Goal: Information Seeking & Learning: Learn about a topic

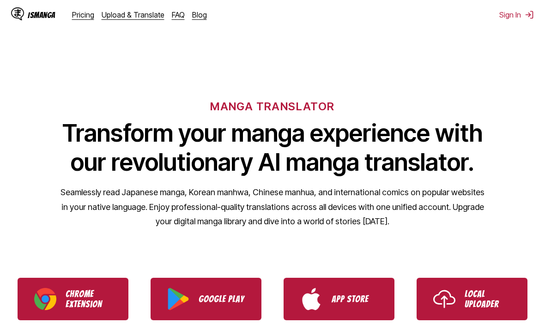
click at [81, 17] on link "Pricing" at bounding box center [83, 14] width 22 height 9
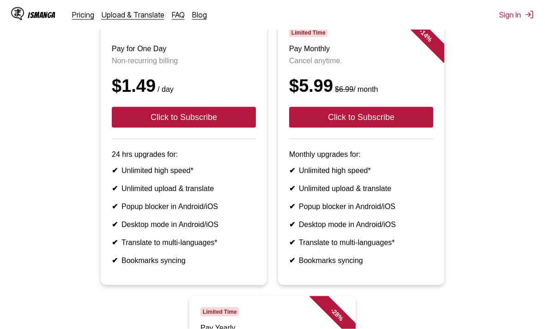
click at [405, 119] on button "Click to Subscribe" at bounding box center [361, 117] width 144 height 21
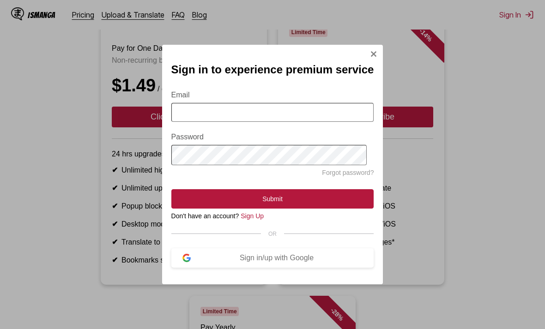
click at [188, 122] on input "Email" at bounding box center [272, 112] width 203 height 19
type input "**********"
click at [272, 209] on button "Submit" at bounding box center [272, 198] width 203 height 19
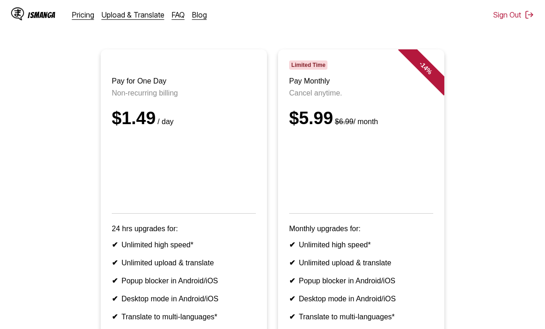
scroll to position [89, 0]
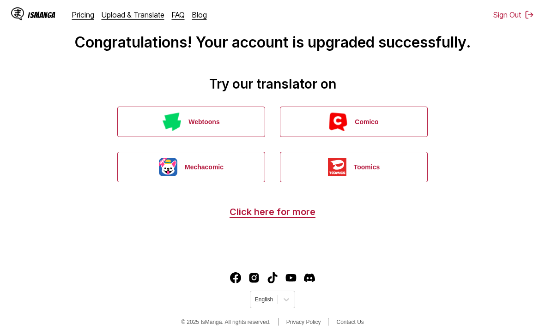
scroll to position [32, 0]
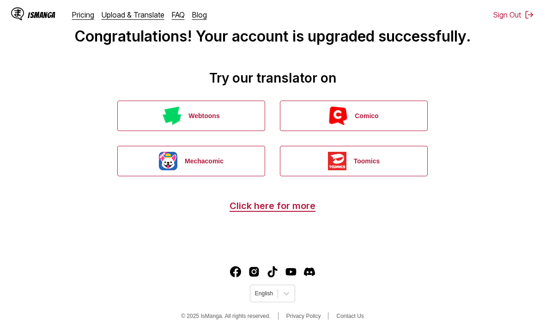
click at [298, 205] on link "Click here for more" at bounding box center [273, 205] width 86 height 11
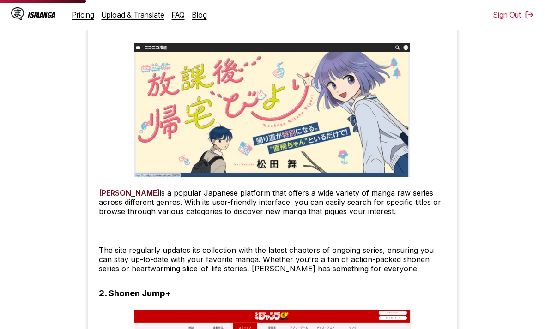
scroll to position [604, 0]
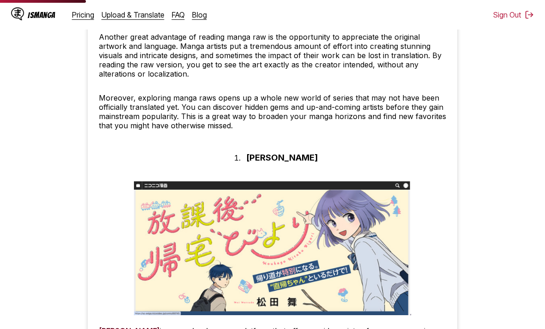
click at [39, 21] on div "IsManga" at bounding box center [33, 14] width 44 height 15
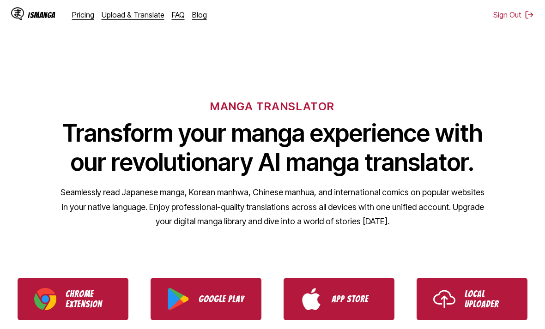
click at [74, 12] on link "Pricing" at bounding box center [83, 14] width 22 height 9
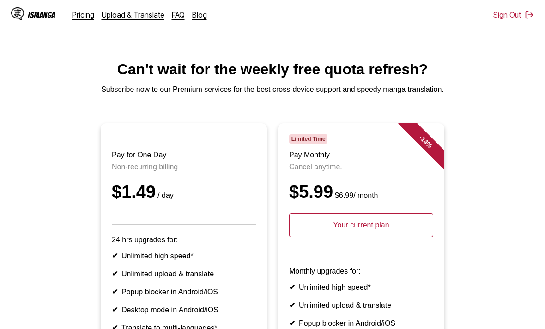
click at [83, 14] on link "Pricing" at bounding box center [83, 14] width 22 height 9
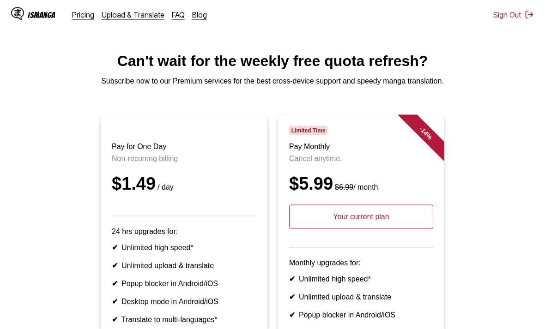
scroll to position [7, 0]
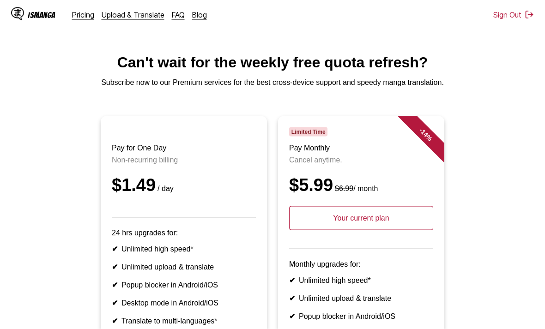
click at [20, 7] on img at bounding box center [17, 13] width 13 height 13
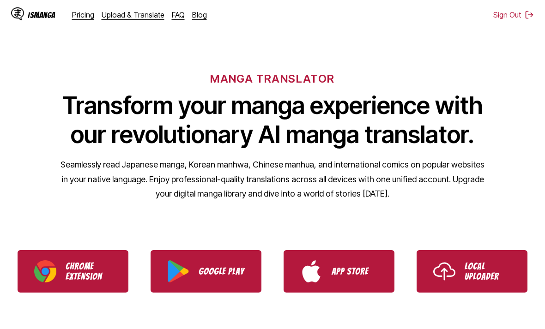
scroll to position [80, 0]
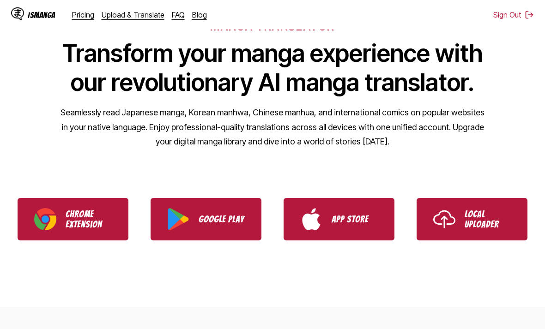
click at [358, 221] on p "App Store" at bounding box center [355, 219] width 46 height 10
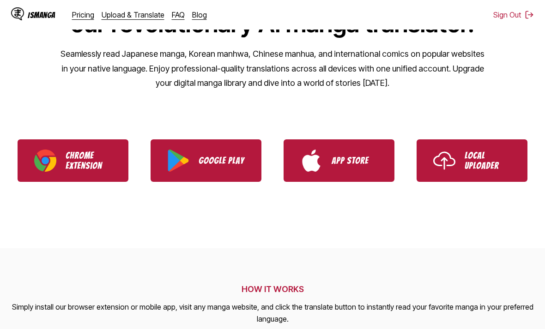
scroll to position [139, 0]
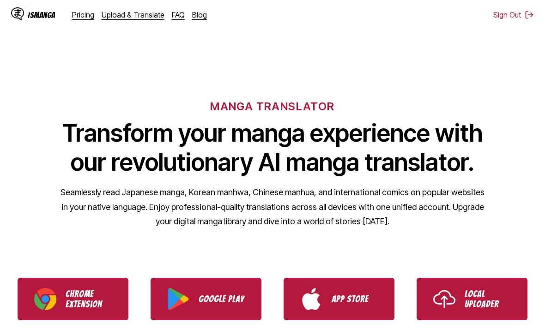
click at [83, 15] on link "Pricing" at bounding box center [83, 14] width 22 height 9
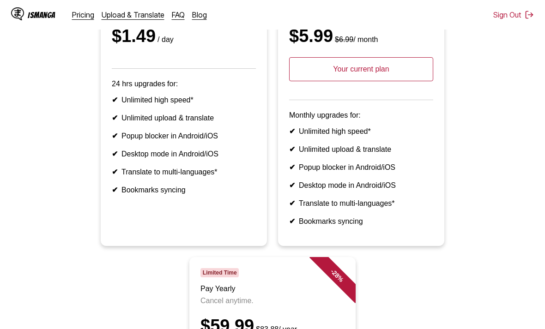
click at [403, 190] on li "✔ Desktop mode in Android/iOS" at bounding box center [361, 185] width 144 height 9
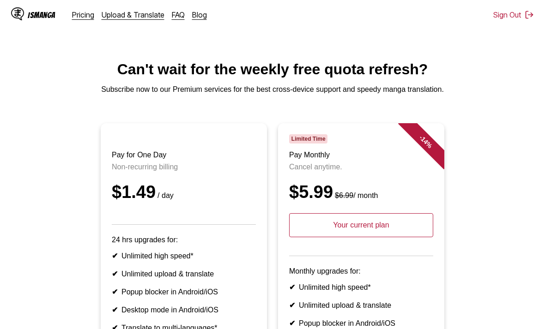
click at [22, 16] on img at bounding box center [17, 13] width 13 height 13
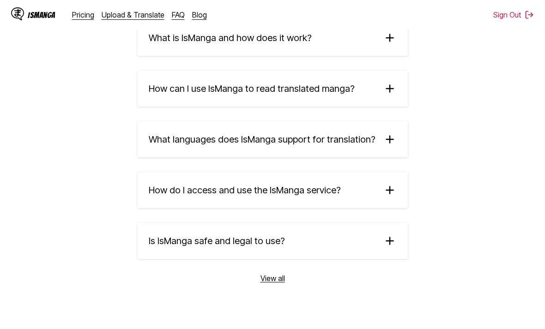
click at [162, 247] on span "Is IsManga safe and legal to use?" at bounding box center [217, 241] width 136 height 11
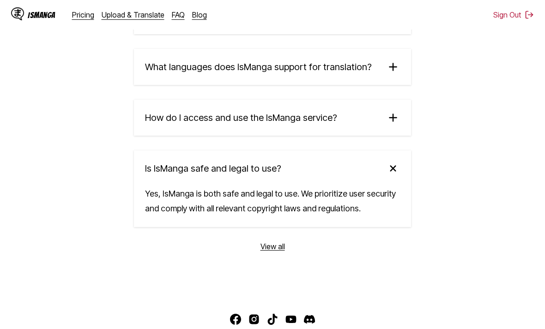
scroll to position [1629, 0]
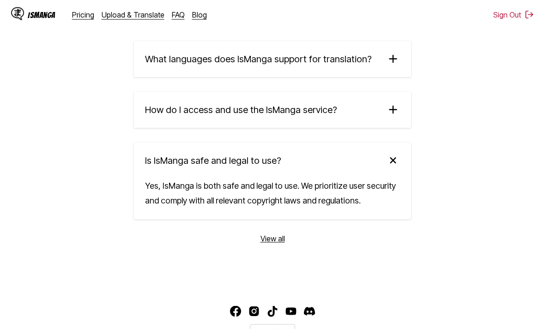
click at [273, 243] on link "View all" at bounding box center [273, 238] width 24 height 9
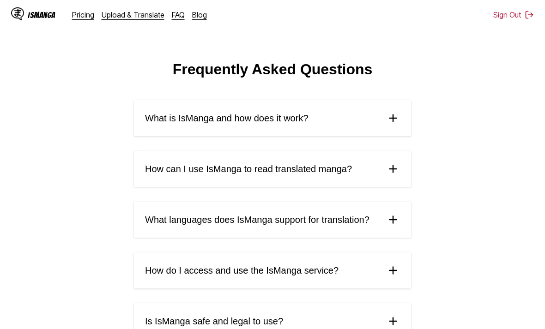
click at [275, 268] on span "How do I access and use the IsManga service?" at bounding box center [242, 271] width 194 height 11
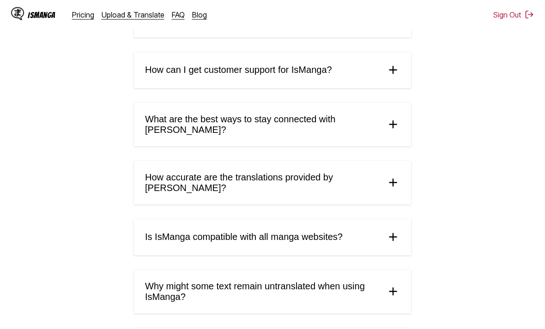
scroll to position [480, 0]
click at [161, 173] on span "How accurate are the translations provided by IsManga?" at bounding box center [262, 182] width 234 height 21
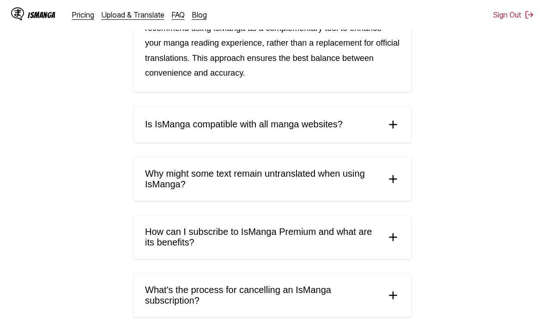
scroll to position [708, 0]
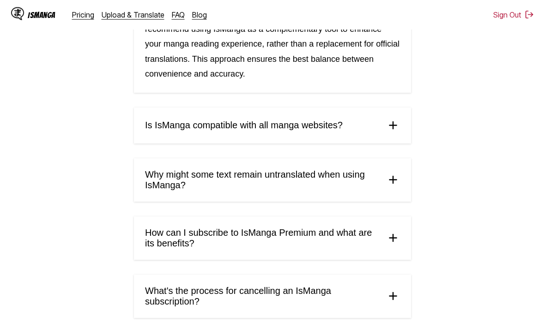
click at [152, 170] on span "Why might some text remain untranslated when using IsManga?" at bounding box center [262, 180] width 234 height 21
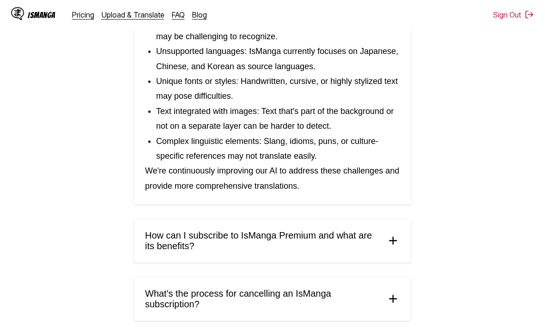
scroll to position [946, 0]
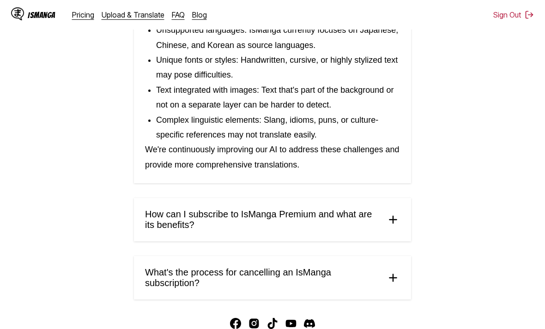
click at [153, 267] on span "What's the process for cancelling an IsManga subscription?" at bounding box center [262, 277] width 234 height 21
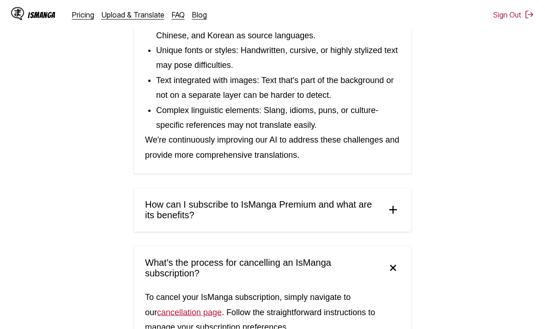
scroll to position [956, 0]
click at [158, 199] on span "How can I subscribe to IsManga Premium and what are its benefits?" at bounding box center [262, 209] width 234 height 21
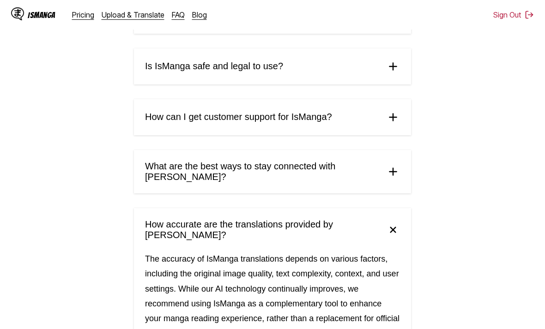
scroll to position [431, 0]
